Goal: Entertainment & Leisure: Consume media (video, audio)

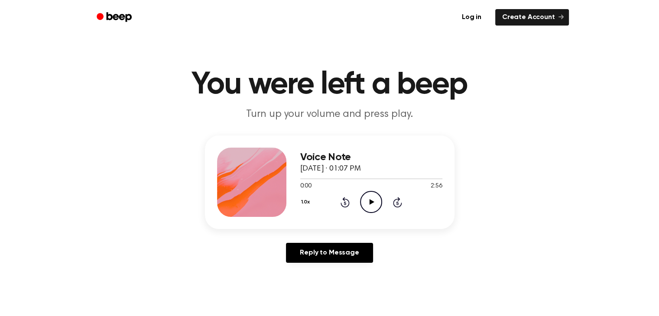
click at [366, 198] on icon "Play Audio" at bounding box center [371, 202] width 22 height 22
click at [371, 201] on icon "Pause Audio" at bounding box center [371, 202] width 22 height 22
click at [371, 201] on icon at bounding box center [372, 202] width 5 height 6
click at [368, 200] on icon "Play Audio" at bounding box center [371, 202] width 22 height 22
click at [367, 205] on icon "Play Audio" at bounding box center [371, 202] width 22 height 22
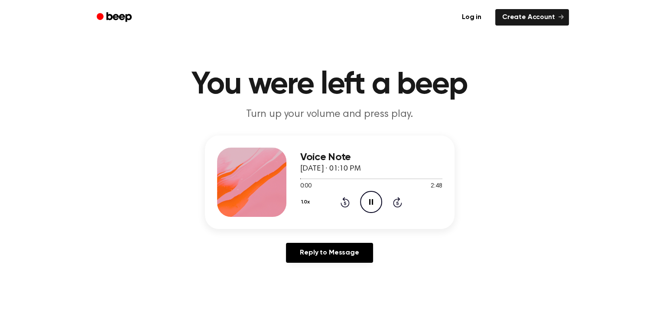
click at [371, 200] on icon "Pause Audio" at bounding box center [371, 202] width 22 height 22
